Goal: Transaction & Acquisition: Purchase product/service

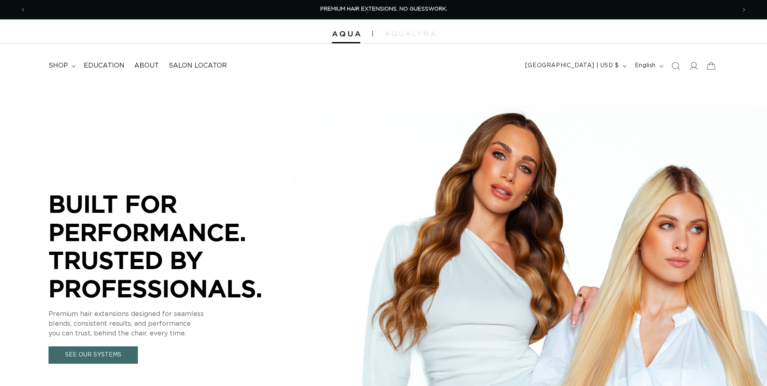
click at [73, 64] on summary "shop" at bounding box center [61, 66] width 35 height 18
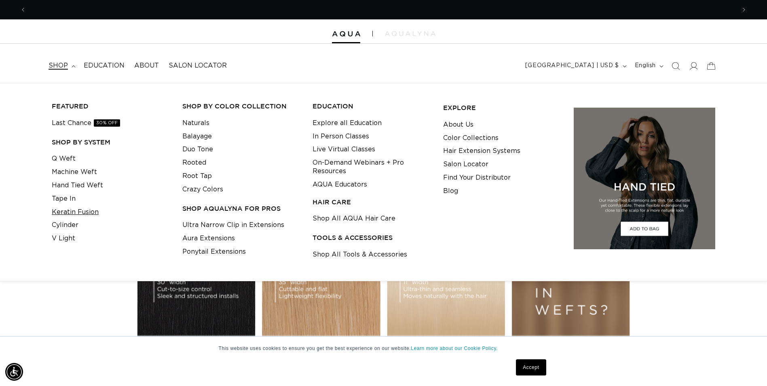
scroll to position [0, 1420]
click at [70, 211] on link "Keratin Fusion" at bounding box center [75, 211] width 47 height 13
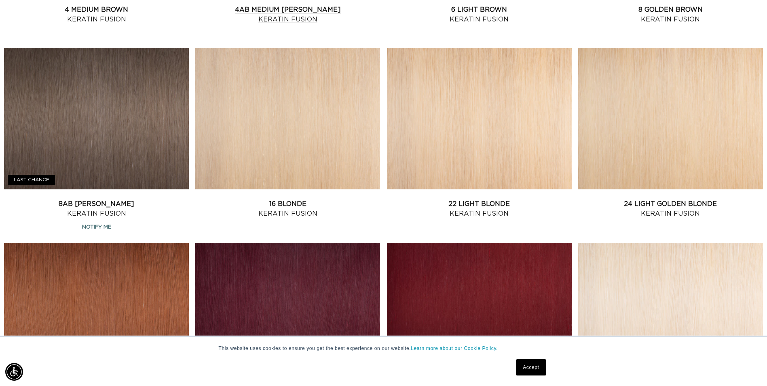
scroll to position [688, 0]
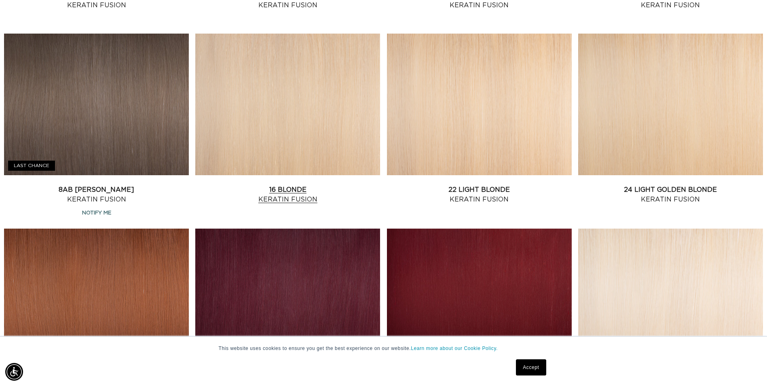
click at [283, 185] on link "16 Blonde Keratin Fusion" at bounding box center [287, 194] width 185 height 19
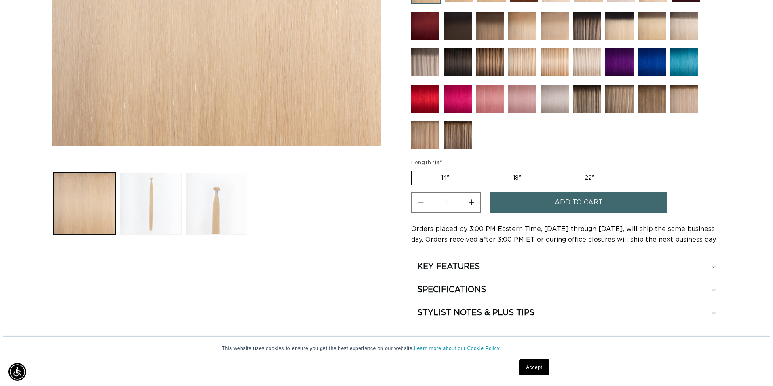
scroll to position [0, 710]
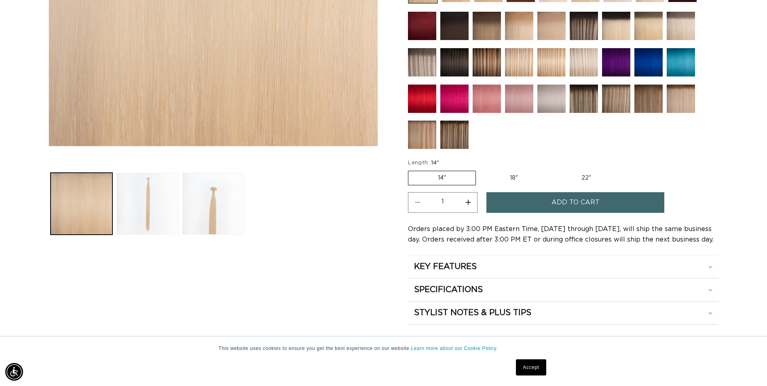
click at [517, 176] on label "18" Variant sold out or unavailable" at bounding box center [514, 178] width 67 height 14
click at [481, 169] on input "18" Variant sold out or unavailable" at bounding box center [480, 169] width 0 height 0
radio input "true"
click at [516, 205] on button "Add to cart" at bounding box center [576, 202] width 178 height 21
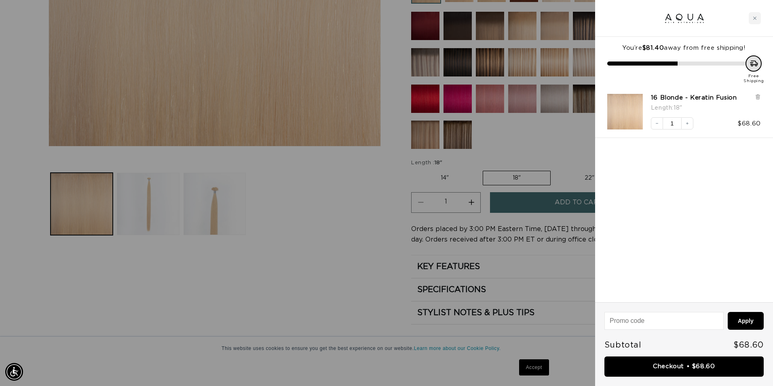
click at [754, 18] on icon "Close cart" at bounding box center [755, 18] width 4 height 4
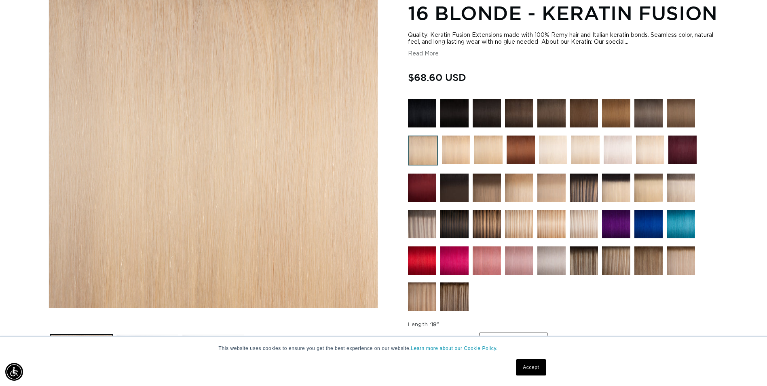
scroll to position [0, 1420]
click at [590, 197] on img at bounding box center [584, 188] width 28 height 28
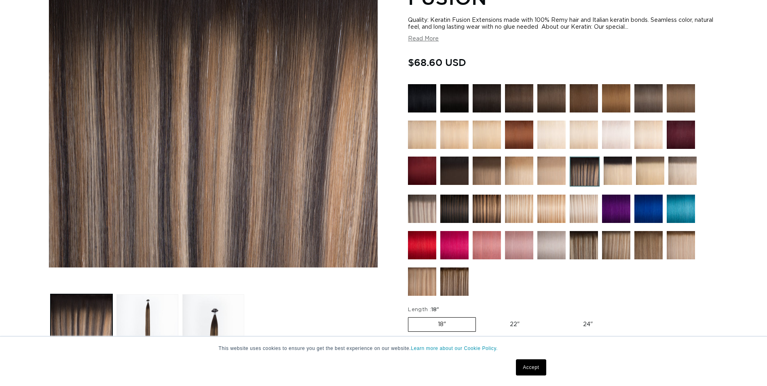
click at [490, 206] on img at bounding box center [487, 209] width 28 height 28
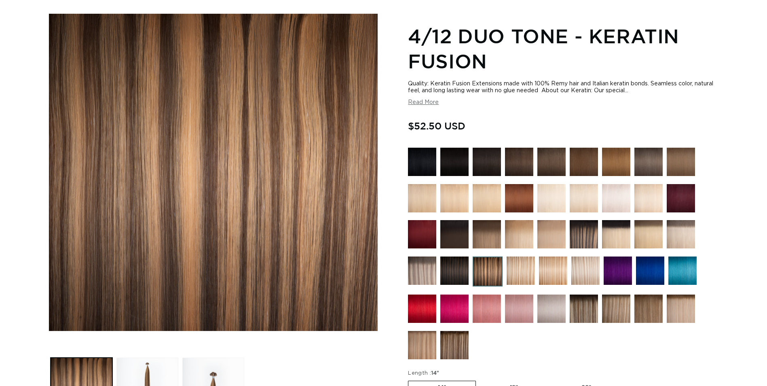
scroll to position [121, 0]
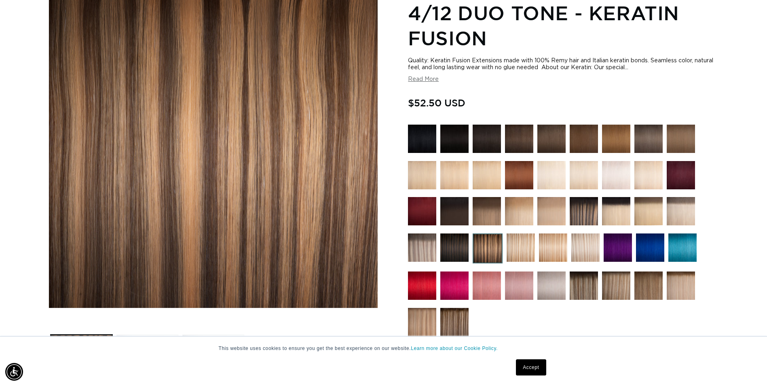
click at [528, 247] on img at bounding box center [521, 247] width 28 height 28
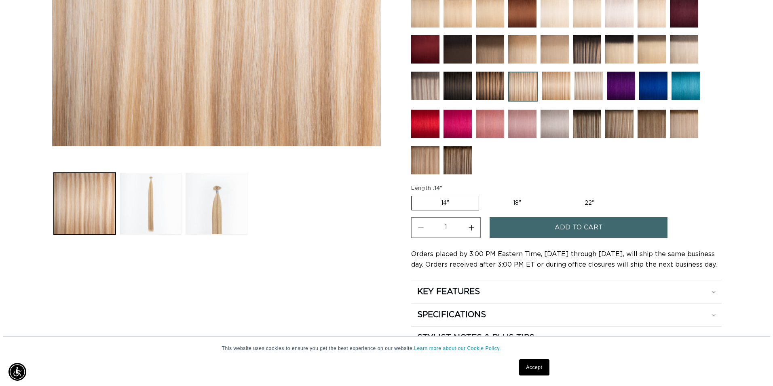
scroll to position [0, 710]
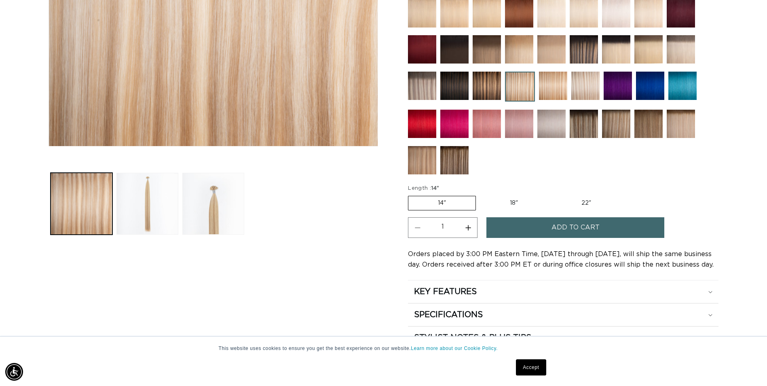
click at [510, 202] on label "18" Variant sold out or unavailable" at bounding box center [514, 203] width 67 height 14
click at [481, 195] on input "18" Variant sold out or unavailable" at bounding box center [480, 194] width 0 height 0
radio input "true"
click at [521, 224] on button "Add to cart" at bounding box center [576, 227] width 178 height 21
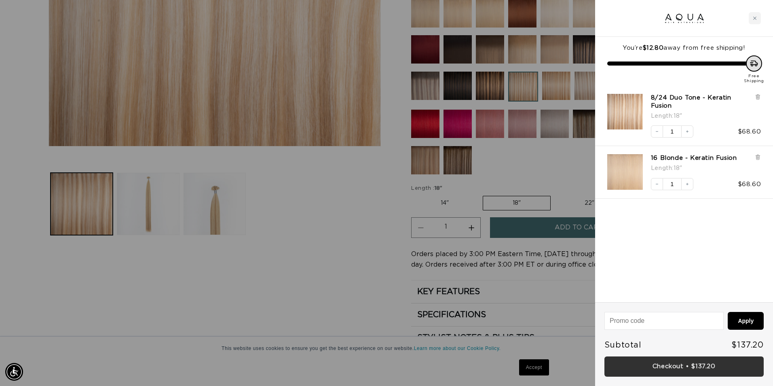
click at [665, 366] on link "Checkout • $137.20" at bounding box center [684, 366] width 159 height 21
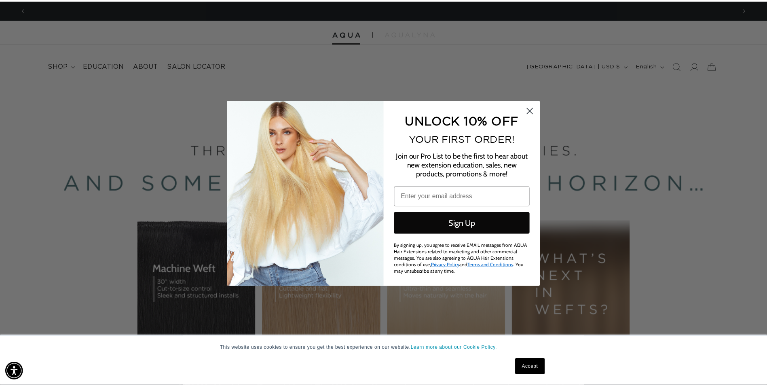
scroll to position [0, 716]
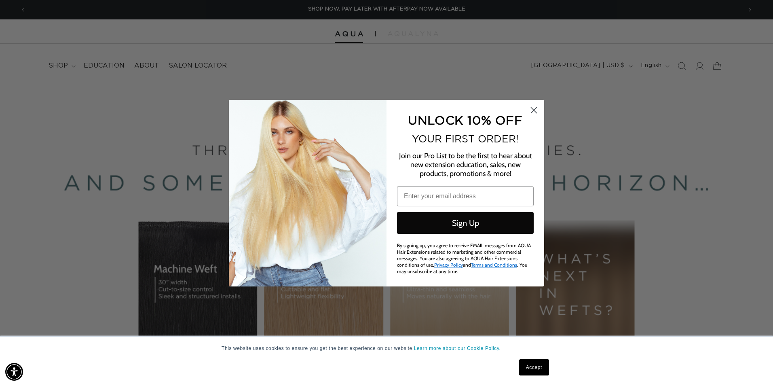
click at [532, 106] on circle "Close dialog" at bounding box center [533, 109] width 13 height 13
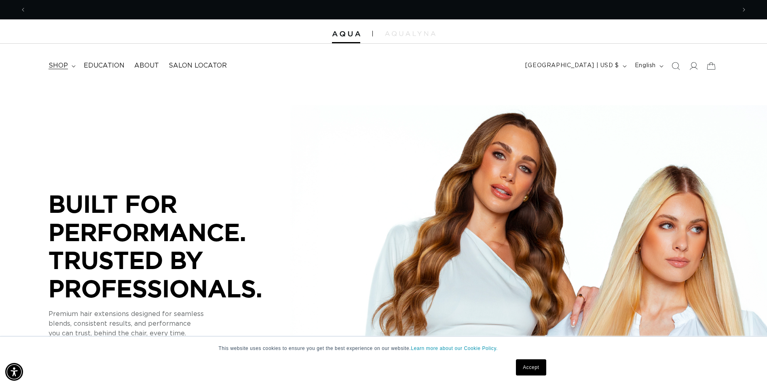
scroll to position [0, 1420]
click at [70, 67] on summary "shop" at bounding box center [61, 66] width 35 height 18
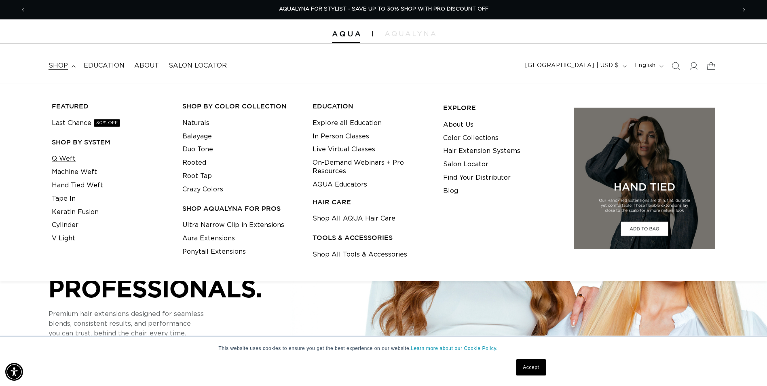
click at [68, 158] on link "Q Weft" at bounding box center [64, 158] width 24 height 13
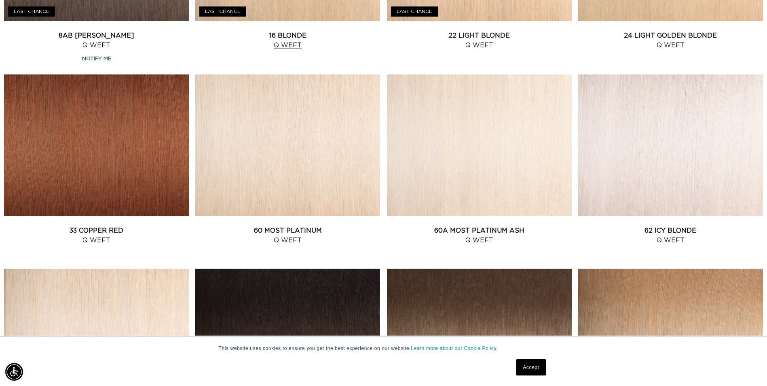
scroll to position [849, 0]
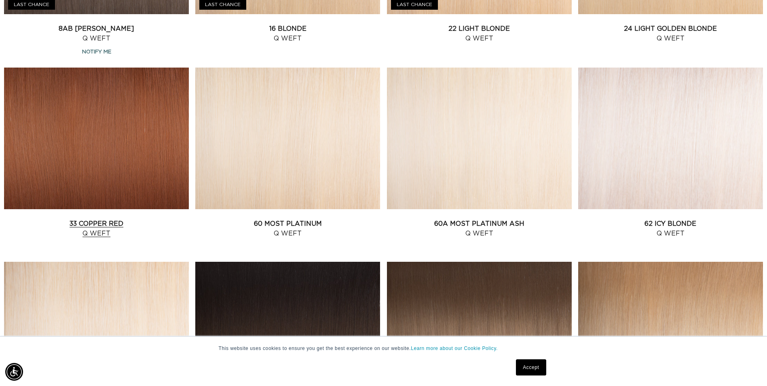
click at [135, 219] on link "33 Copper Red Q Weft" at bounding box center [96, 228] width 185 height 19
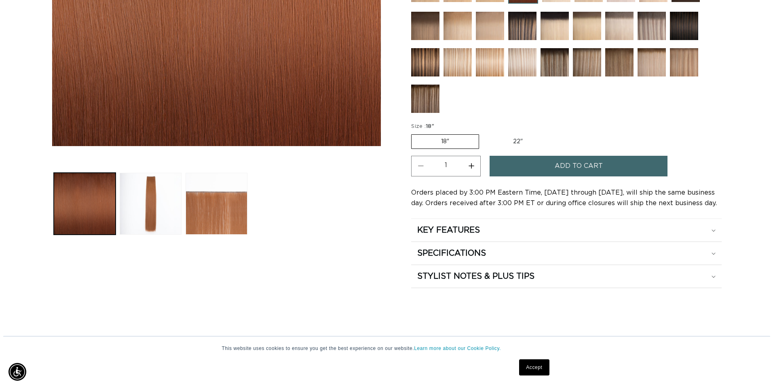
scroll to position [0, 710]
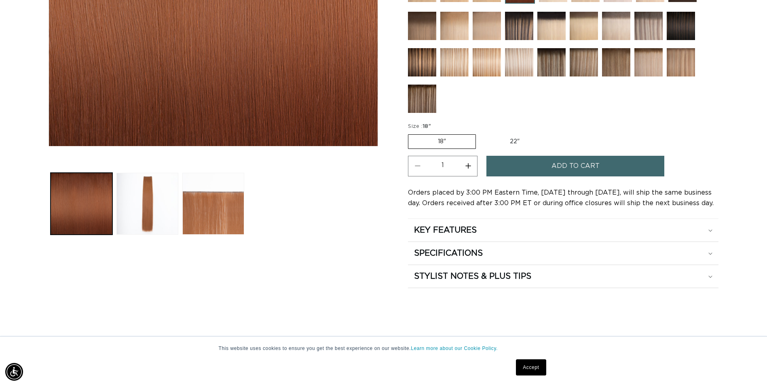
click at [565, 169] on span "Add to cart" at bounding box center [576, 166] width 48 height 21
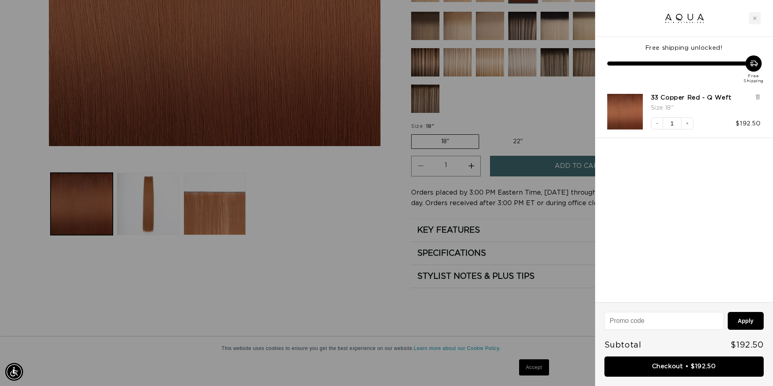
scroll to position [0, 1432]
click at [701, 370] on link "Checkout • $192.50" at bounding box center [684, 366] width 159 height 21
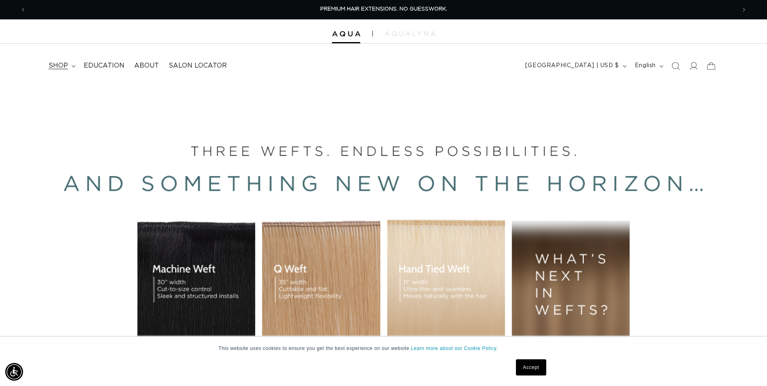
click at [69, 68] on summary "shop" at bounding box center [61, 66] width 35 height 18
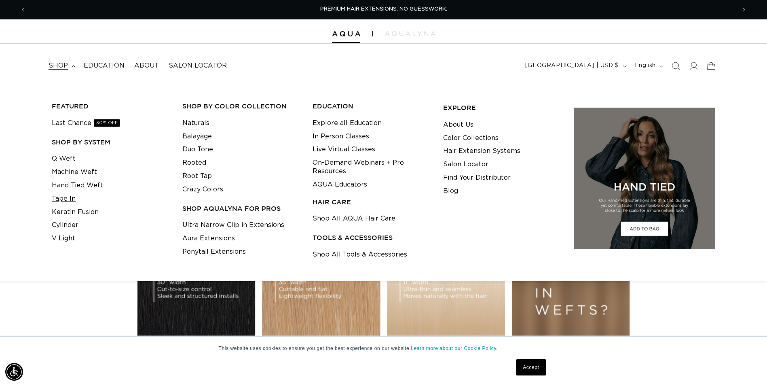
click at [68, 197] on link "Tape In" at bounding box center [64, 198] width 24 height 13
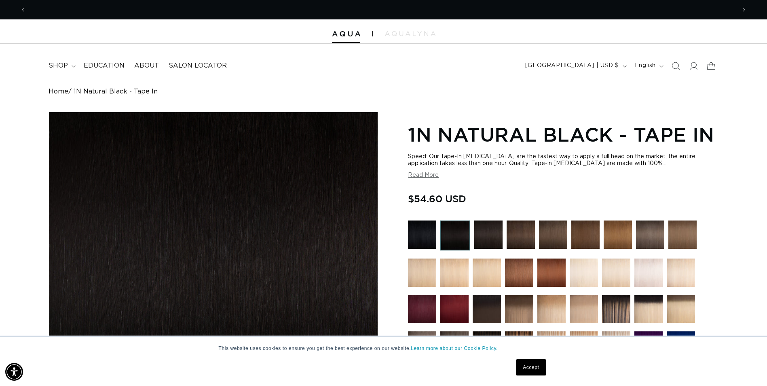
scroll to position [0, 1420]
